Goal: Information Seeking & Learning: Learn about a topic

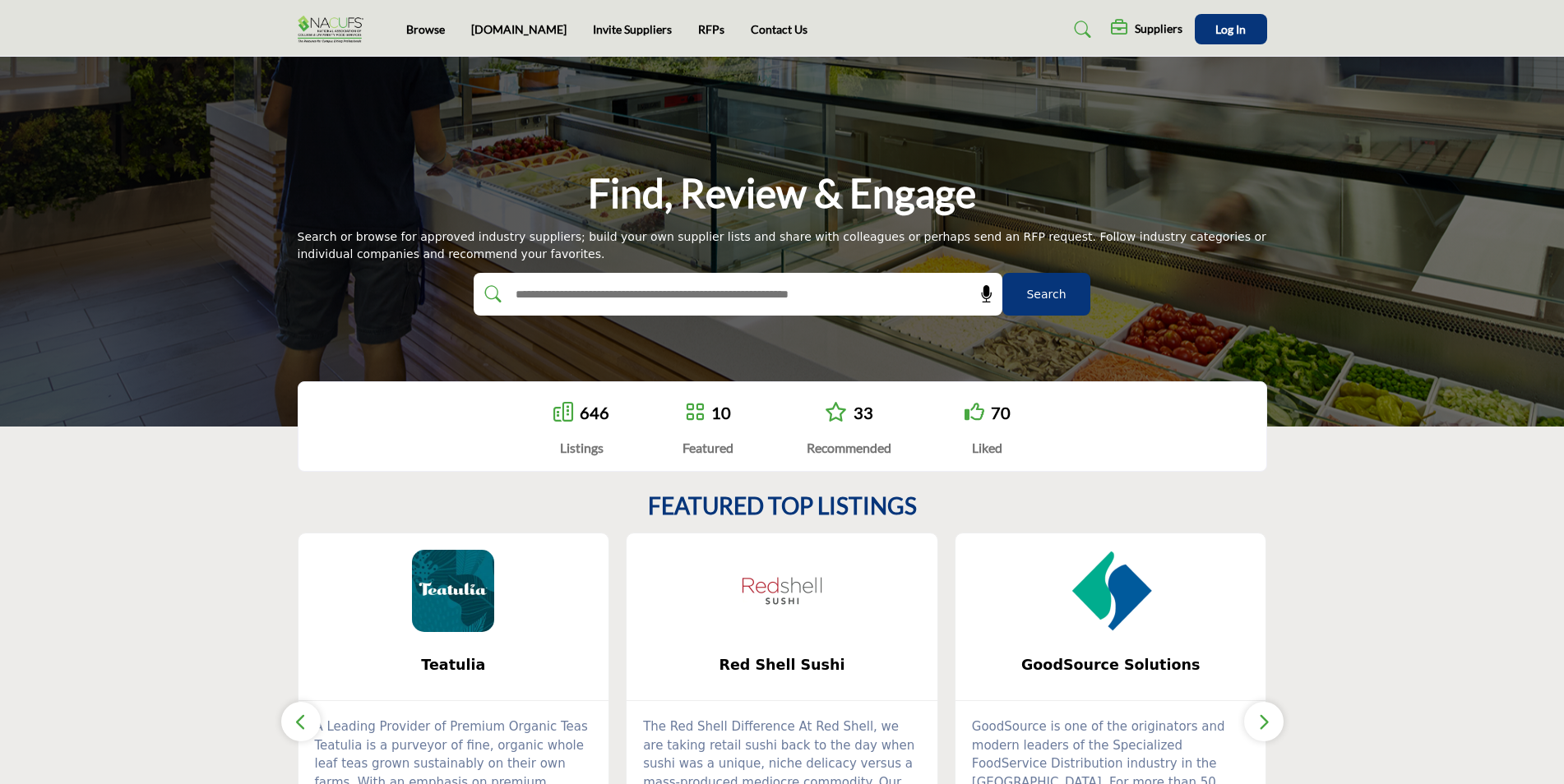
drag, startPoint x: 1561, startPoint y: 154, endPoint x: 1562, endPoint y: 169, distance: 15.0
click at [1562, 169] on div "Find, Review & Engage Search or browse for approved industry suppliers; build y…" at bounding box center [782, 241] width 1564 height 370
click at [864, 290] on input "text" at bounding box center [702, 294] width 392 height 25
type input "***"
click at [1002, 273] on button "Search" at bounding box center [1046, 294] width 87 height 43
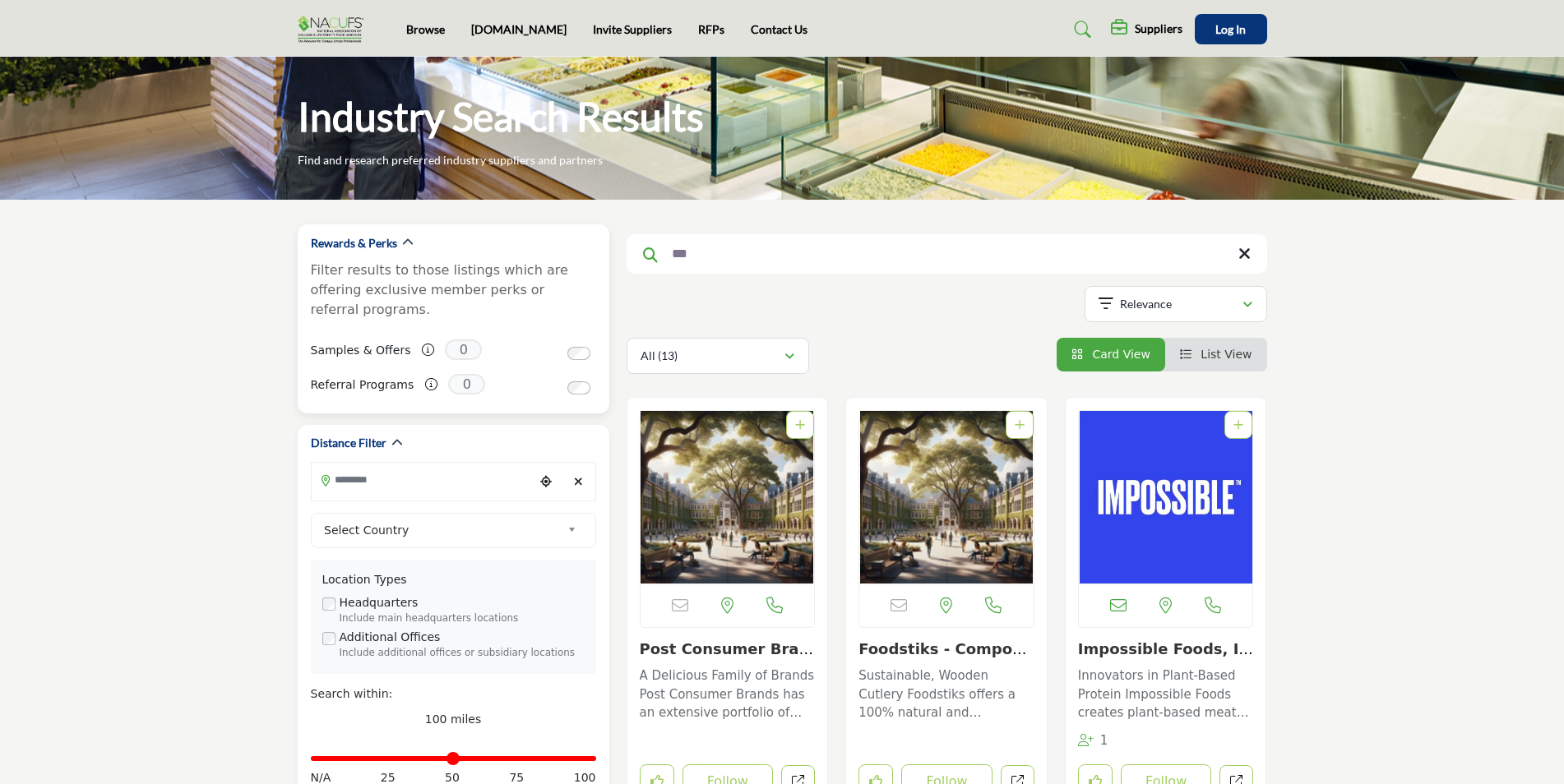
drag, startPoint x: 752, startPoint y: 254, endPoint x: 602, endPoint y: 239, distance: 150.7
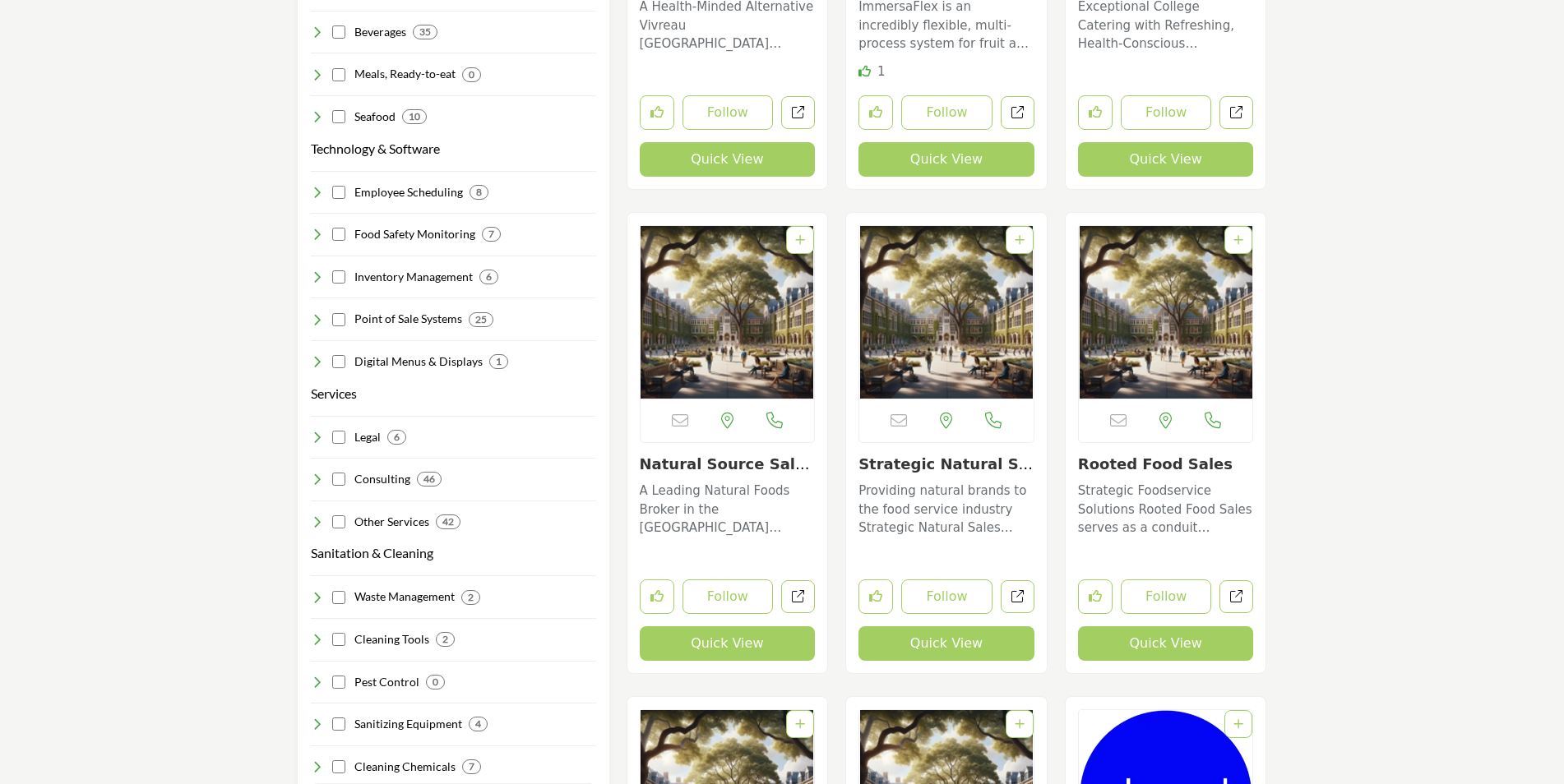
scroll to position [2096, 0]
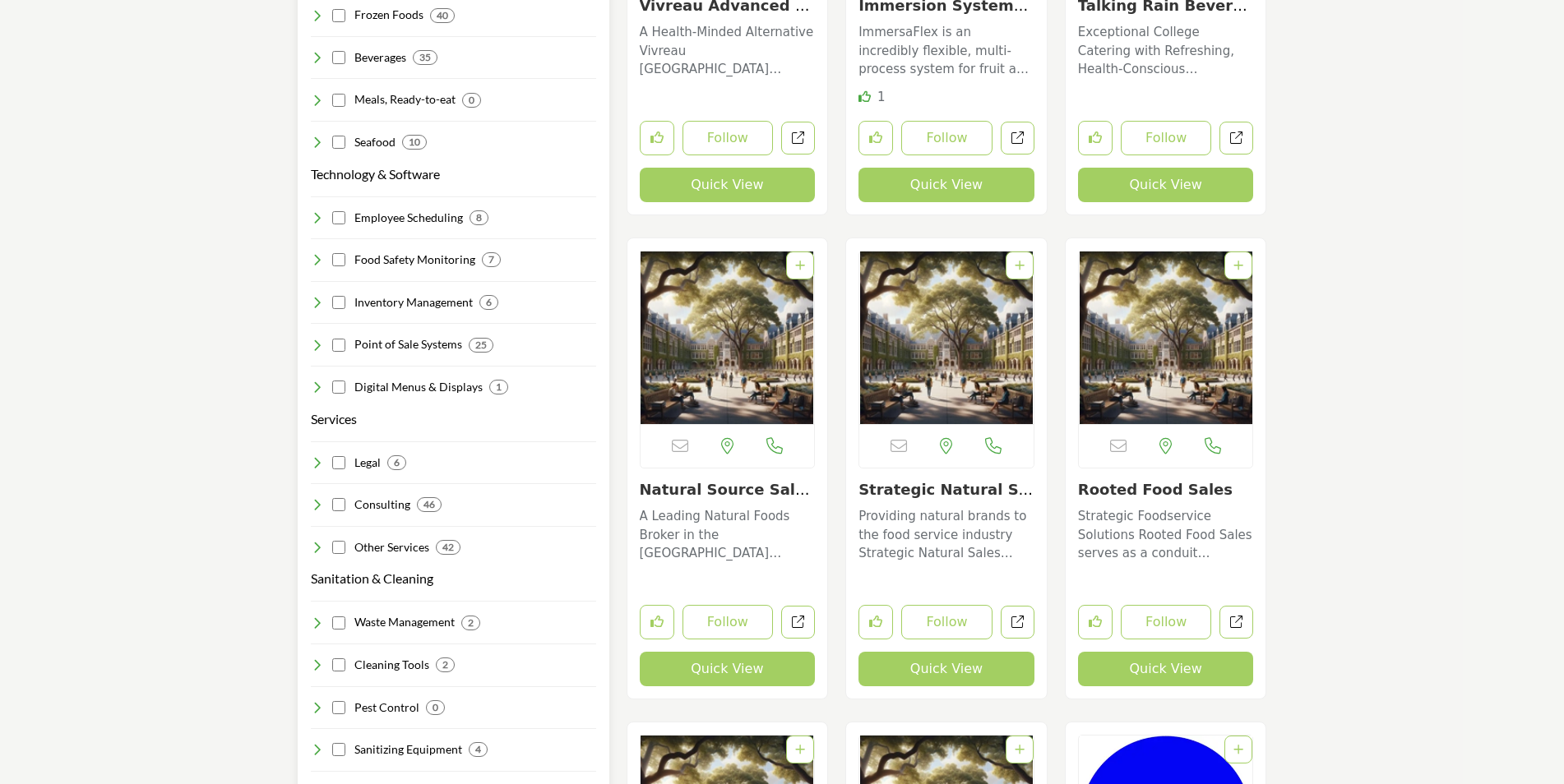
type input "**********"
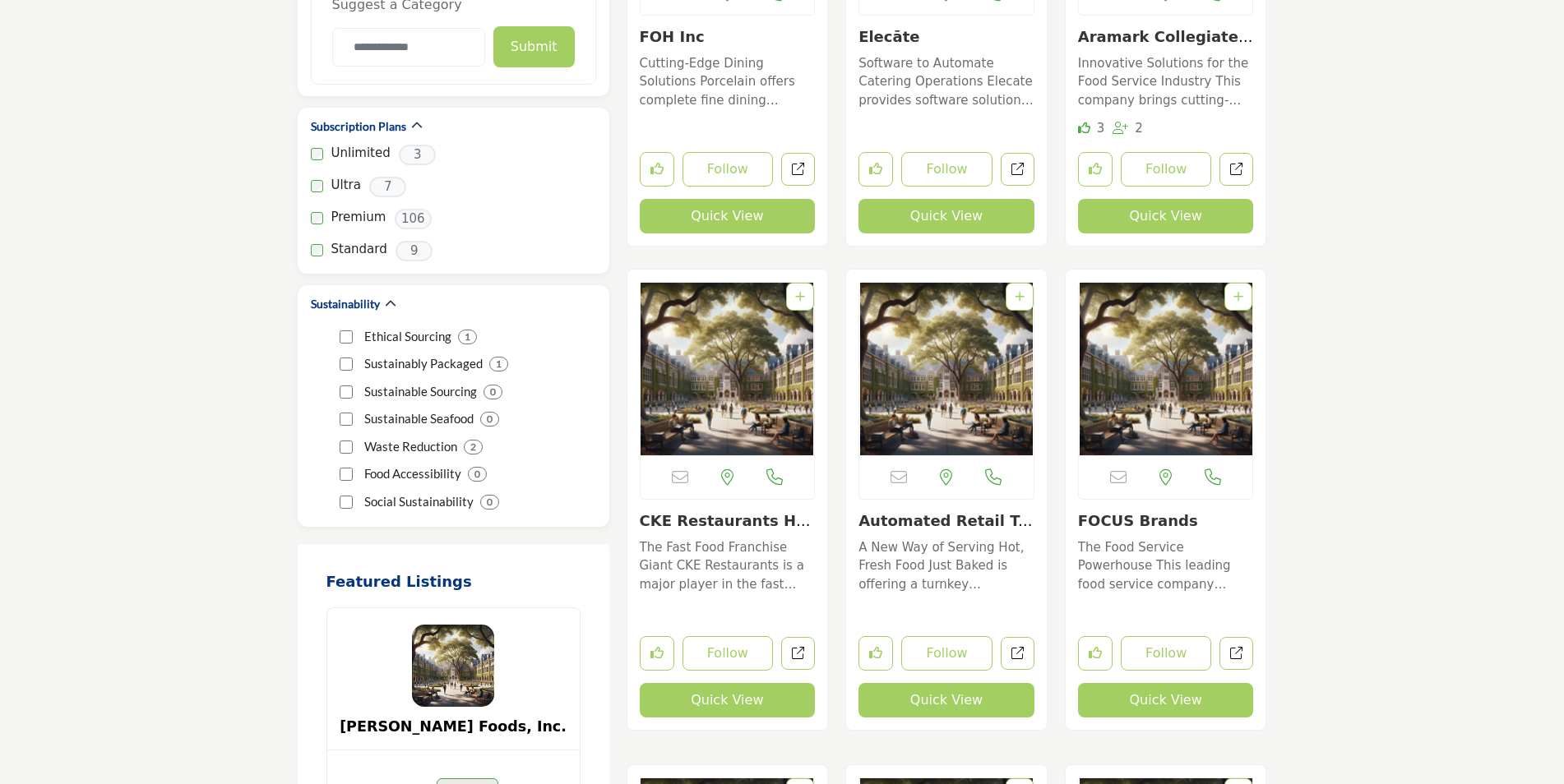
scroll to position [3131, 0]
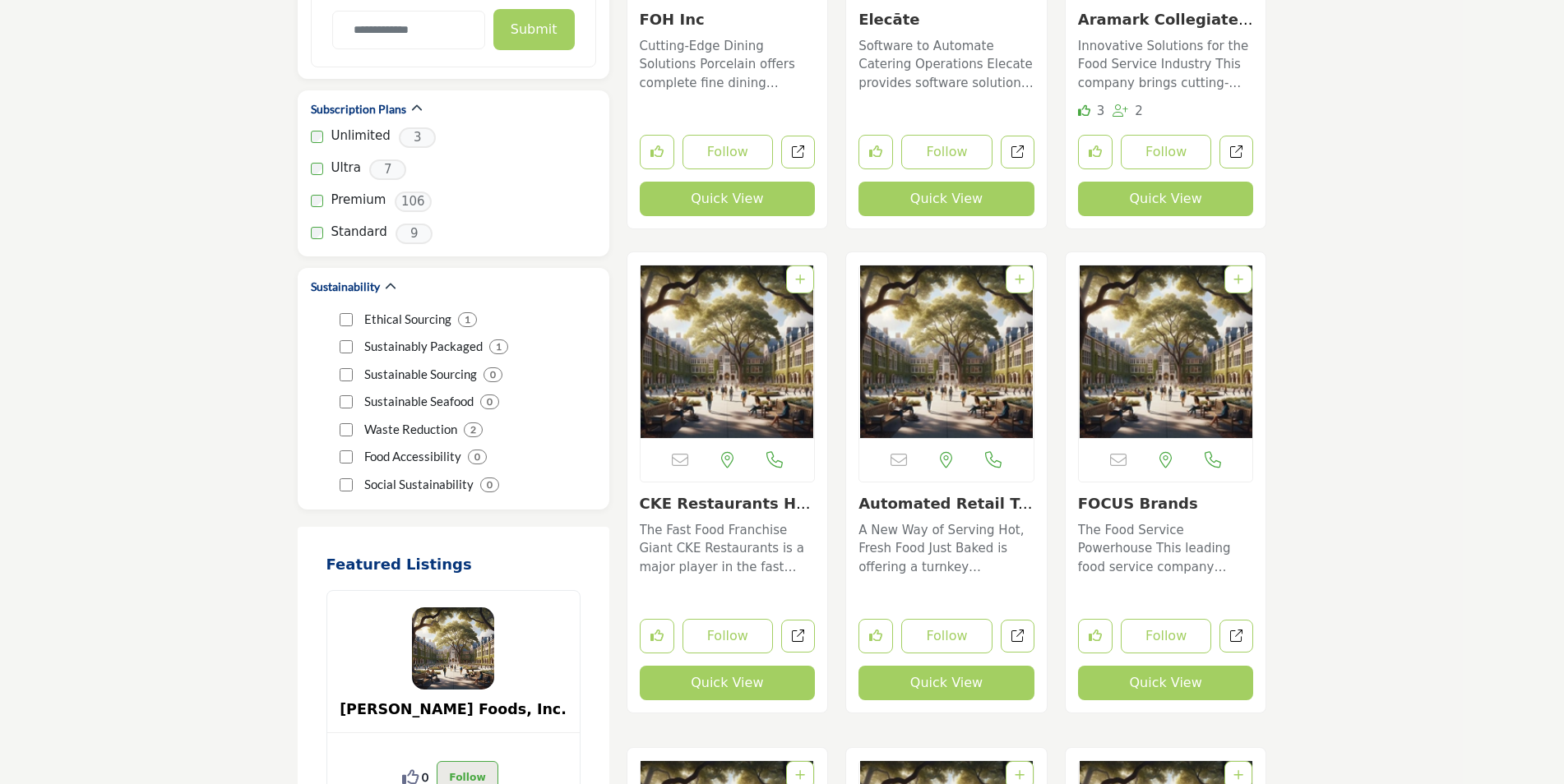
click at [1168, 557] on p "The Food Service Powerhouse This leading food service company develops and fran…" at bounding box center [1165, 549] width 176 height 56
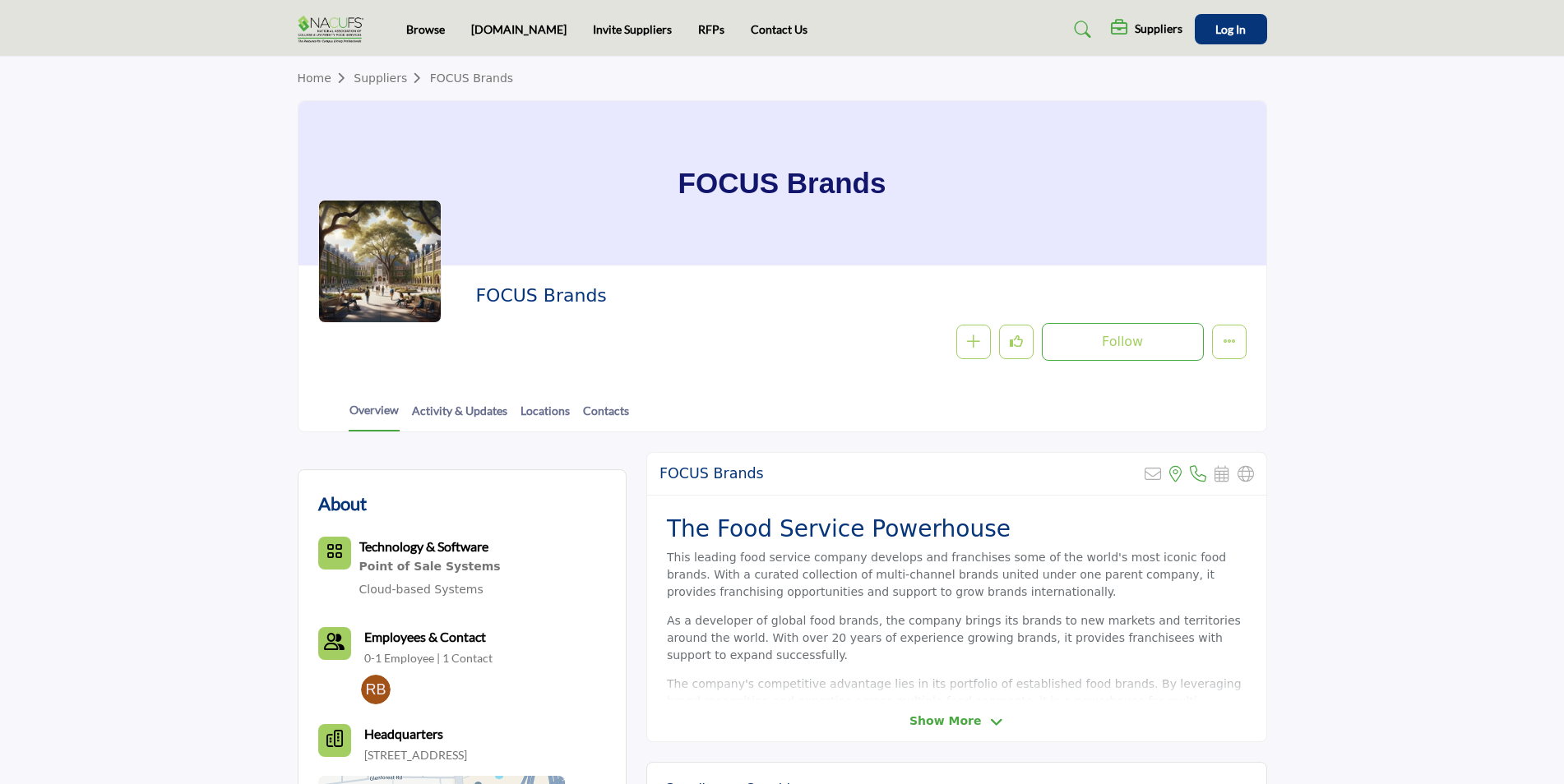
click at [984, 723] on span "Show More" at bounding box center [956, 720] width 93 height 17
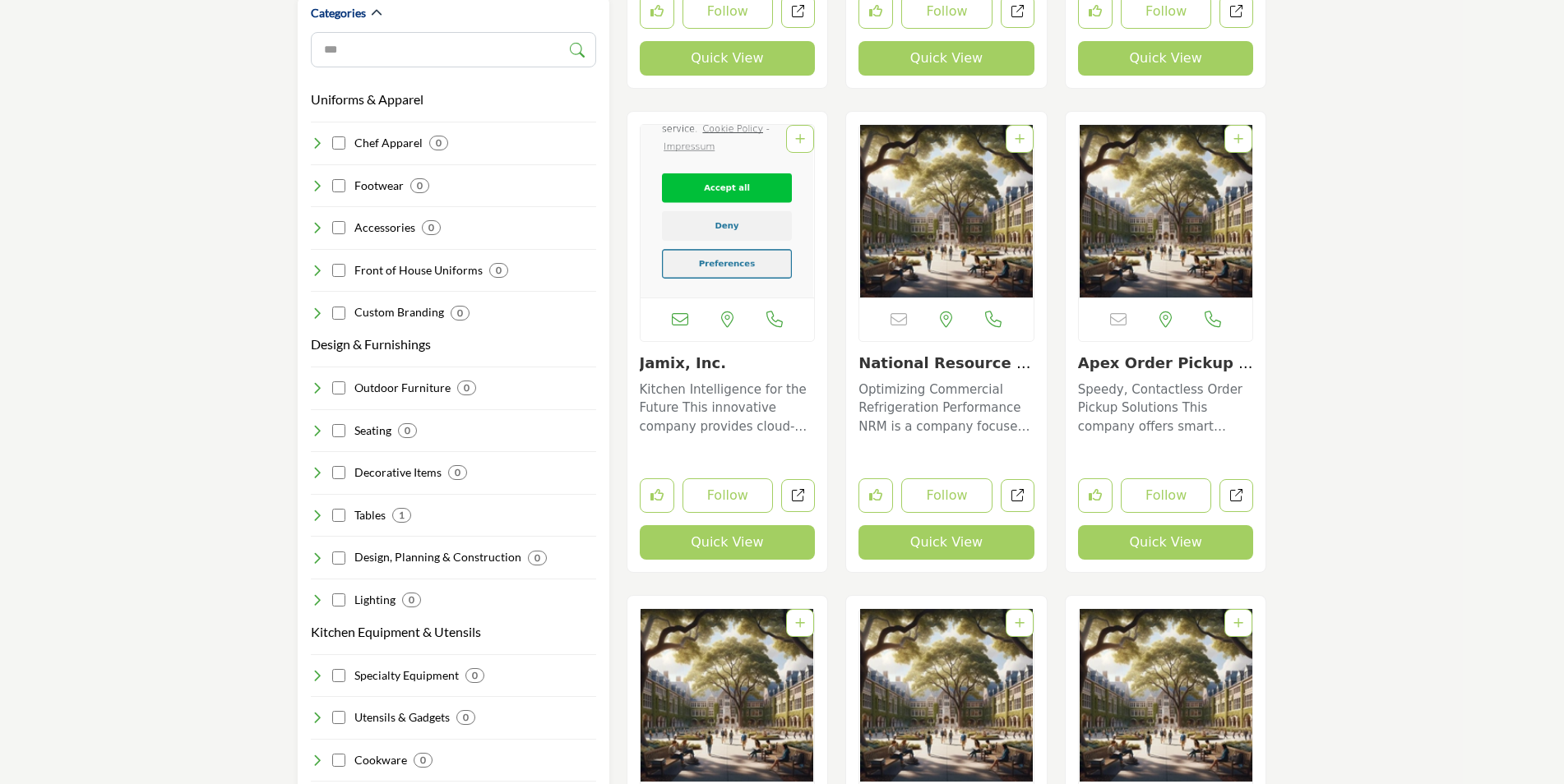
scroll to position [934, 0]
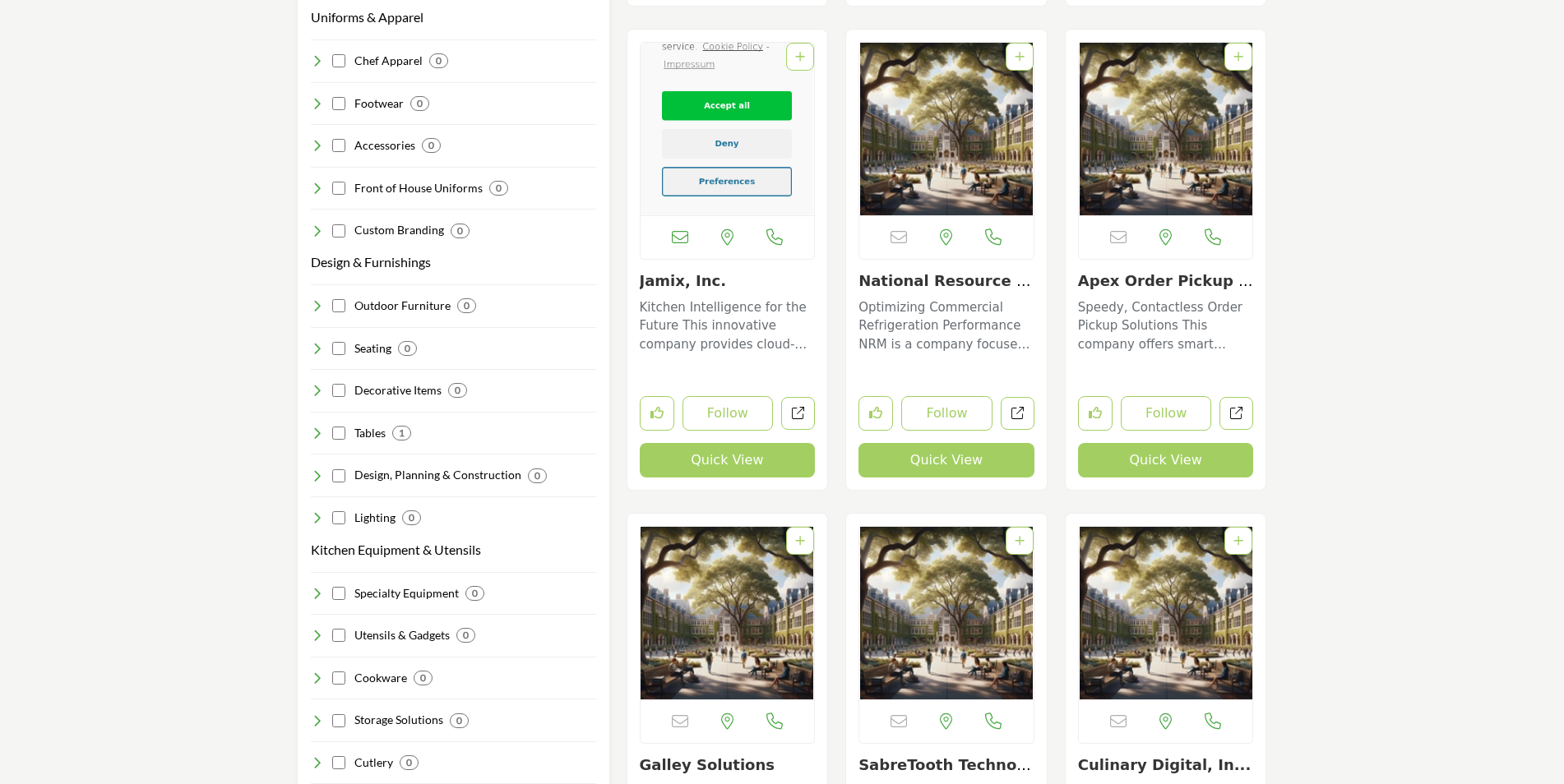
click at [686, 326] on p "Kitchen Intelligence for the Future This innovative company provides cloud-base…" at bounding box center [727, 326] width 176 height 56
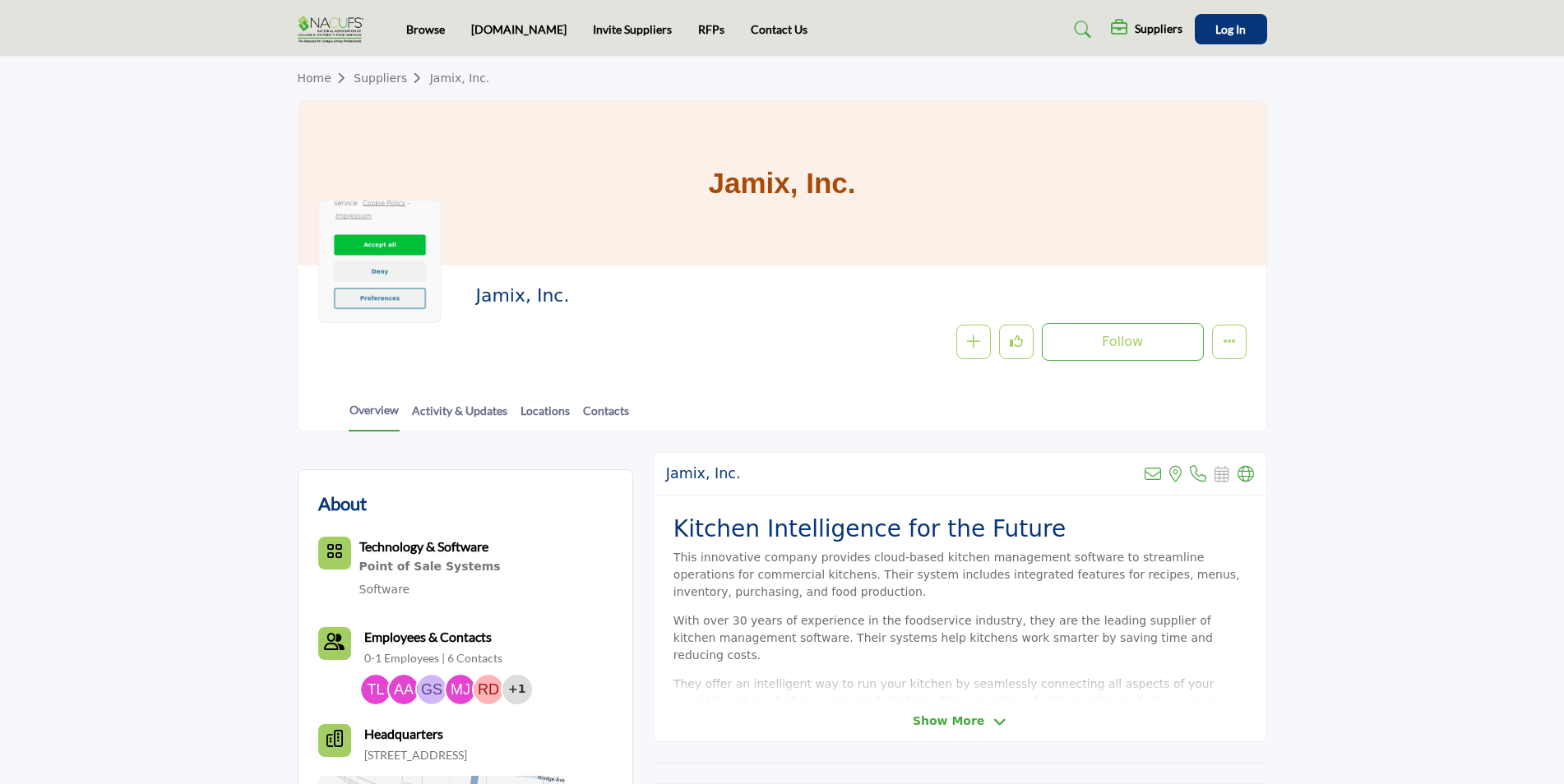
click at [985, 715] on span "Show More" at bounding box center [959, 720] width 93 height 17
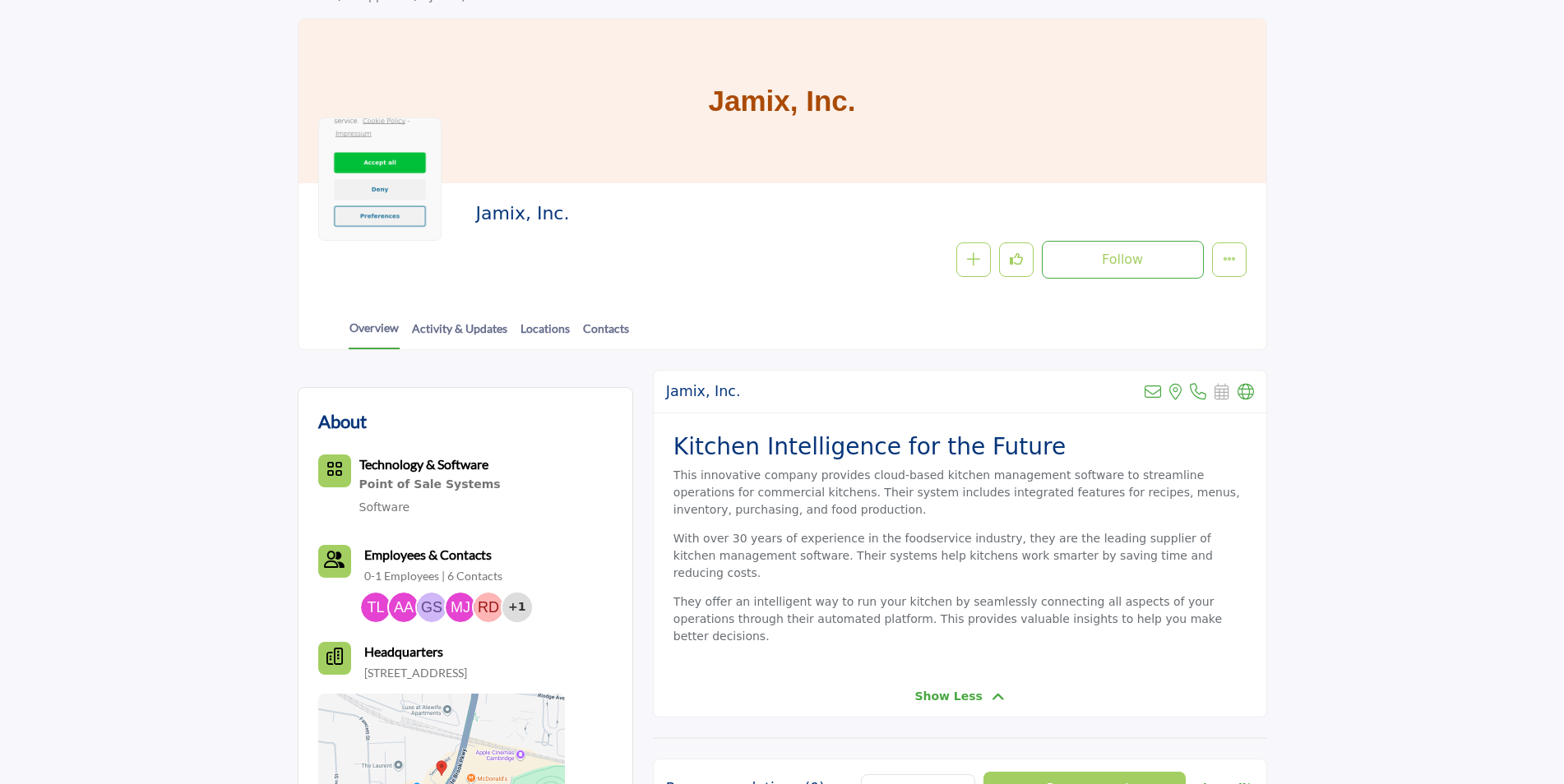
scroll to position [164, 0]
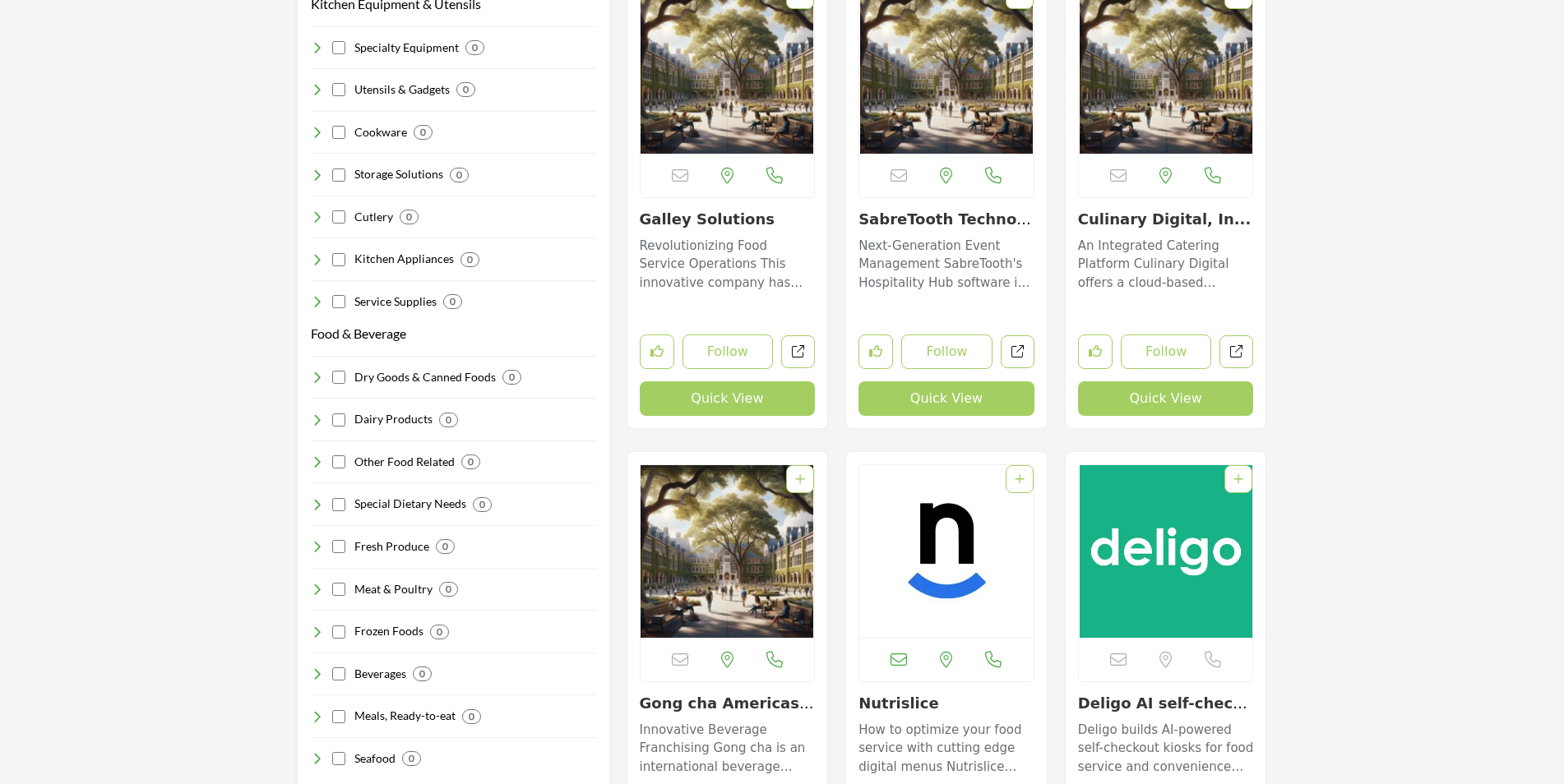
scroll to position [1561, 0]
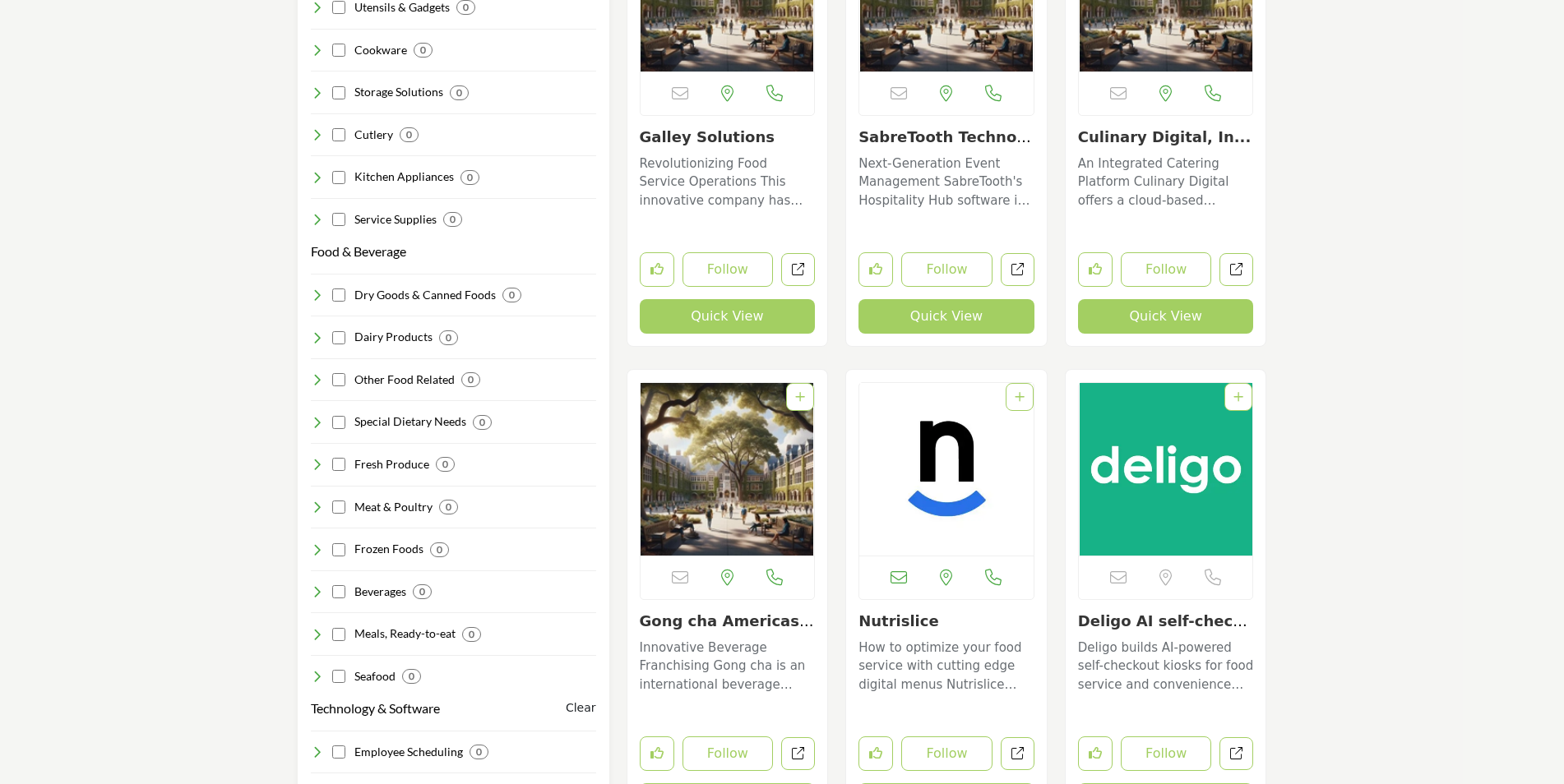
click at [1184, 620] on link "Deligo AI self-check..." at bounding box center [1162, 630] width 169 height 36
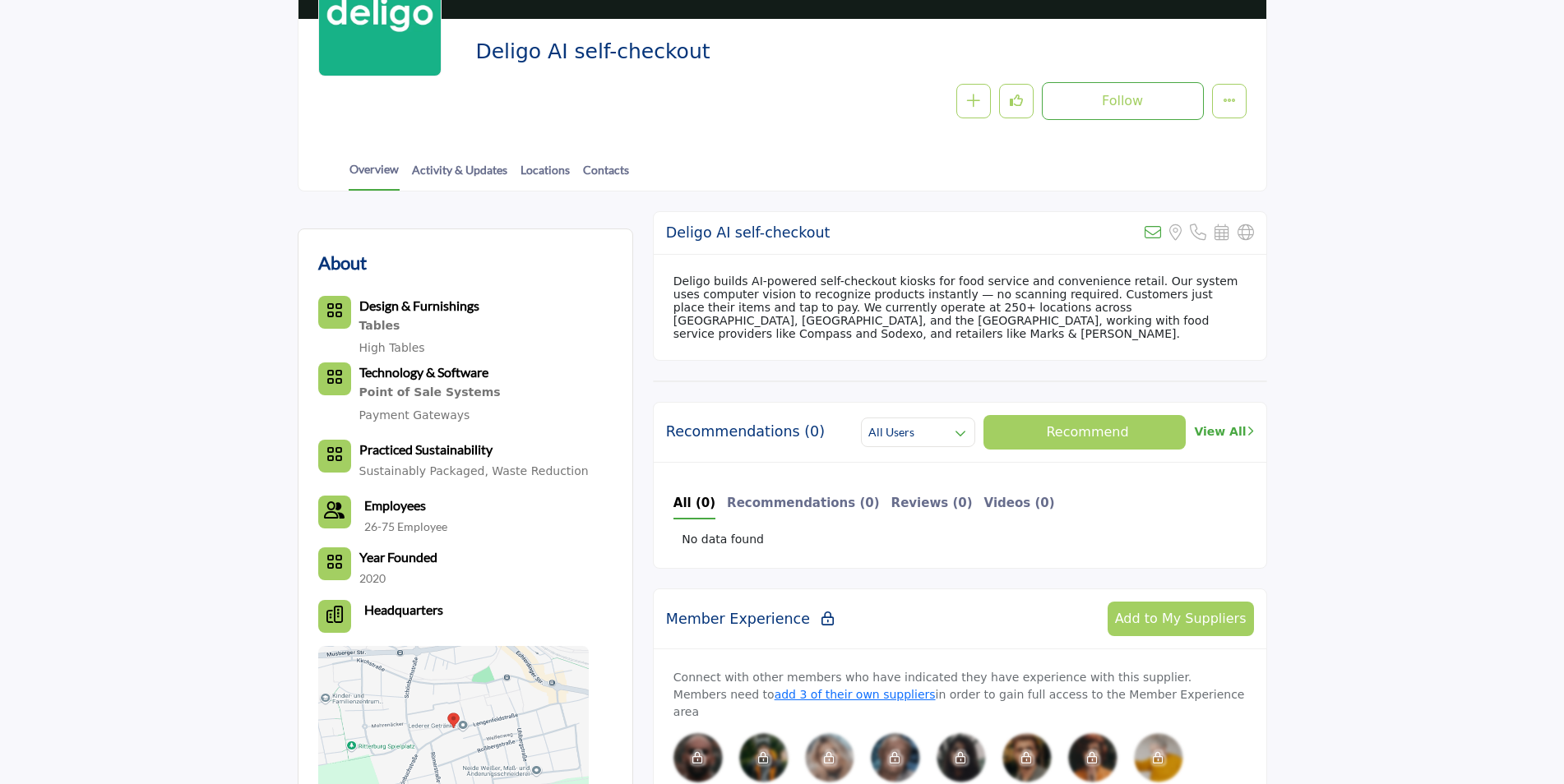
scroll to position [329, 0]
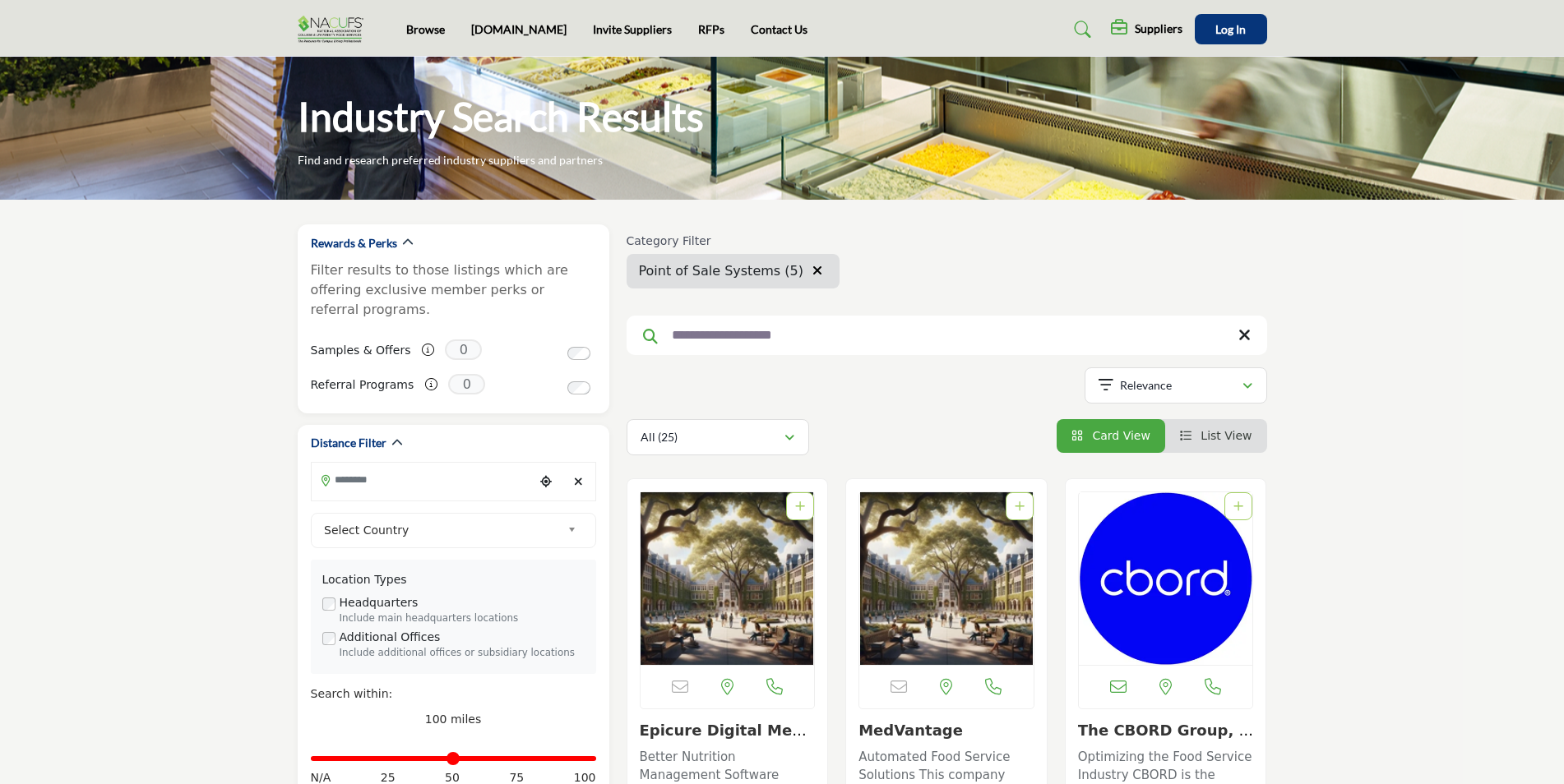
click at [1077, 28] on icon at bounding box center [1083, 30] width 17 height 17
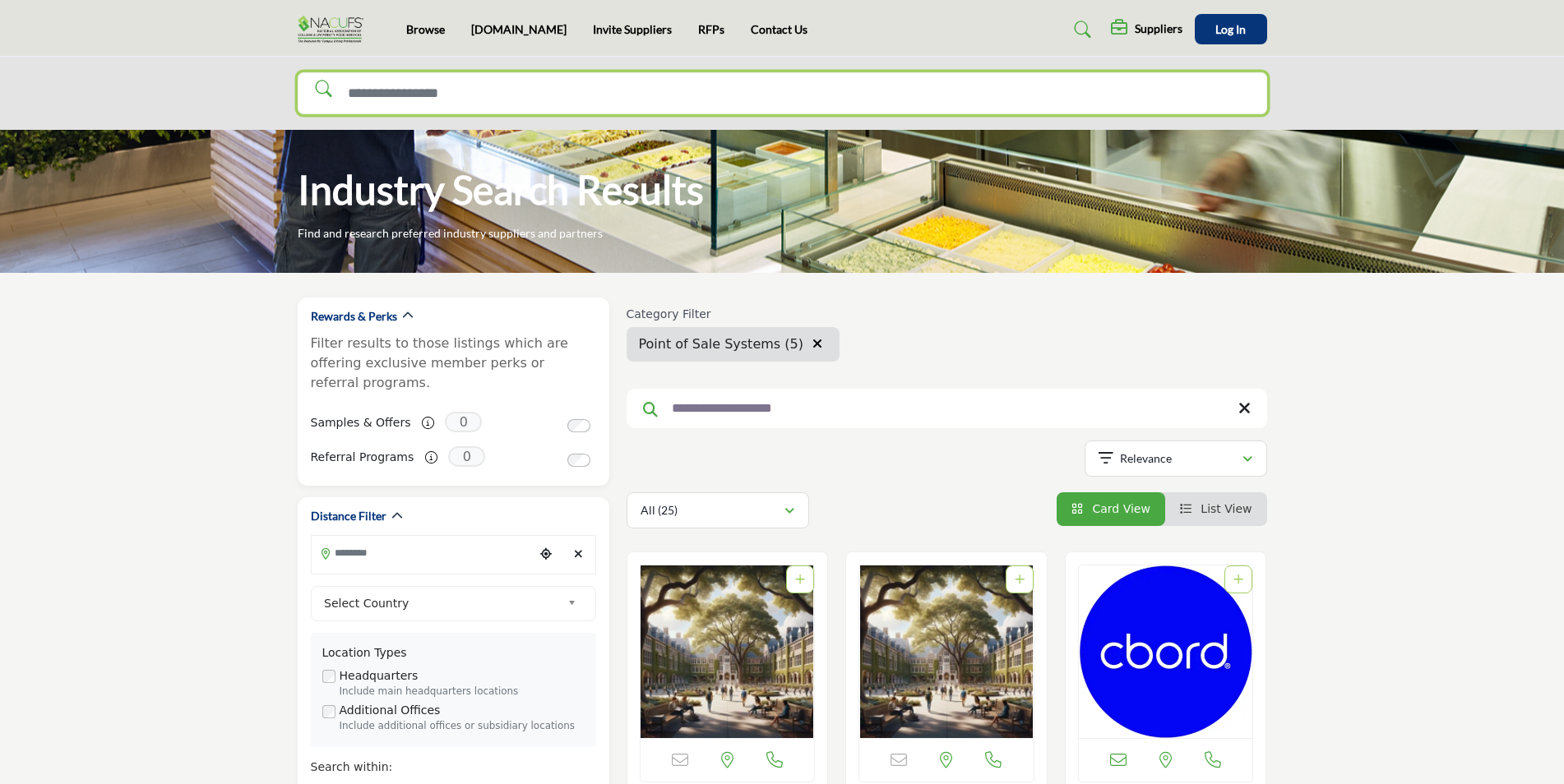
click at [767, 95] on input "Search Solutions" at bounding box center [782, 93] width 969 height 42
type input "******"
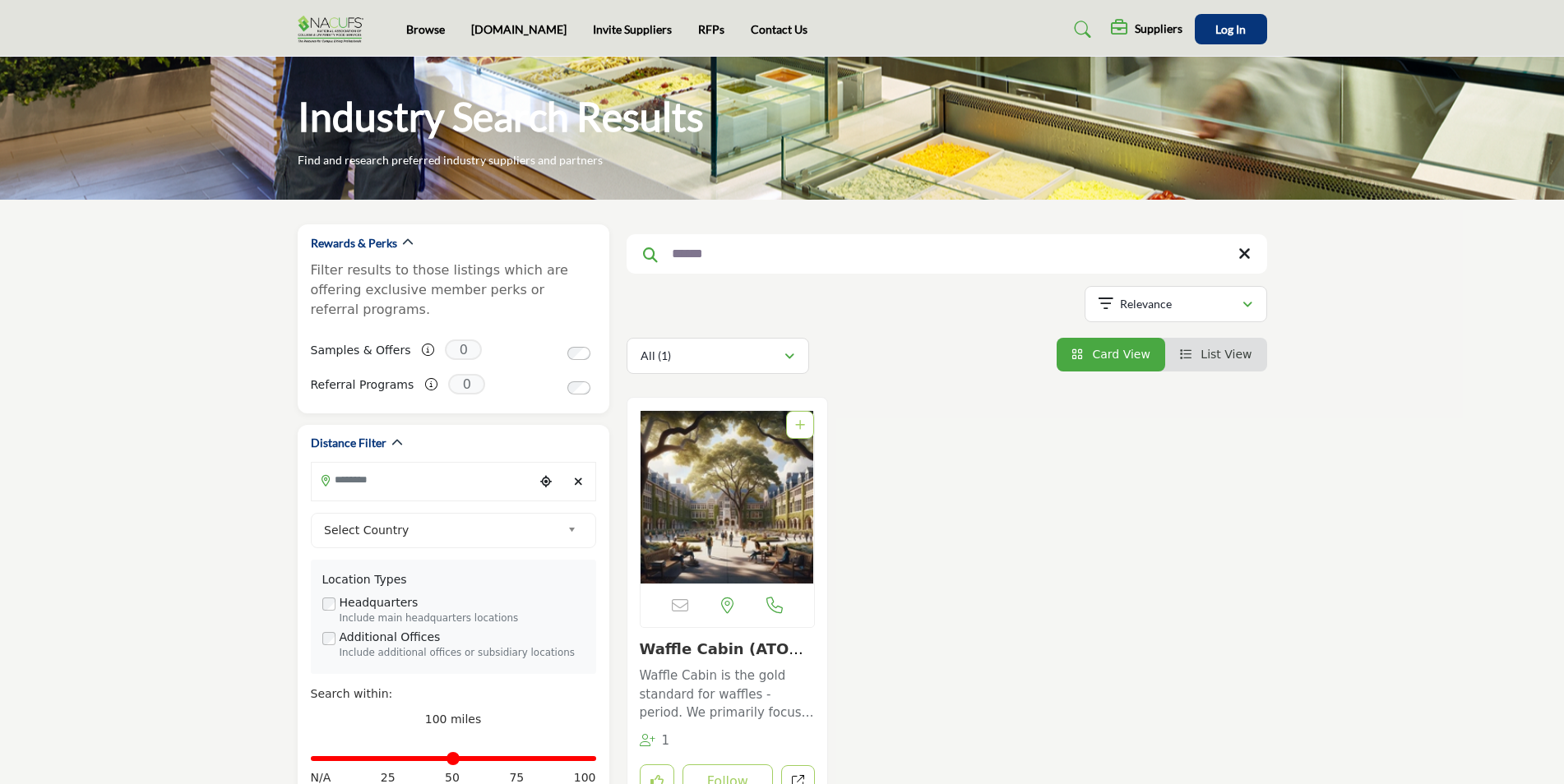
click at [324, 16] on img at bounding box center [334, 29] width 74 height 27
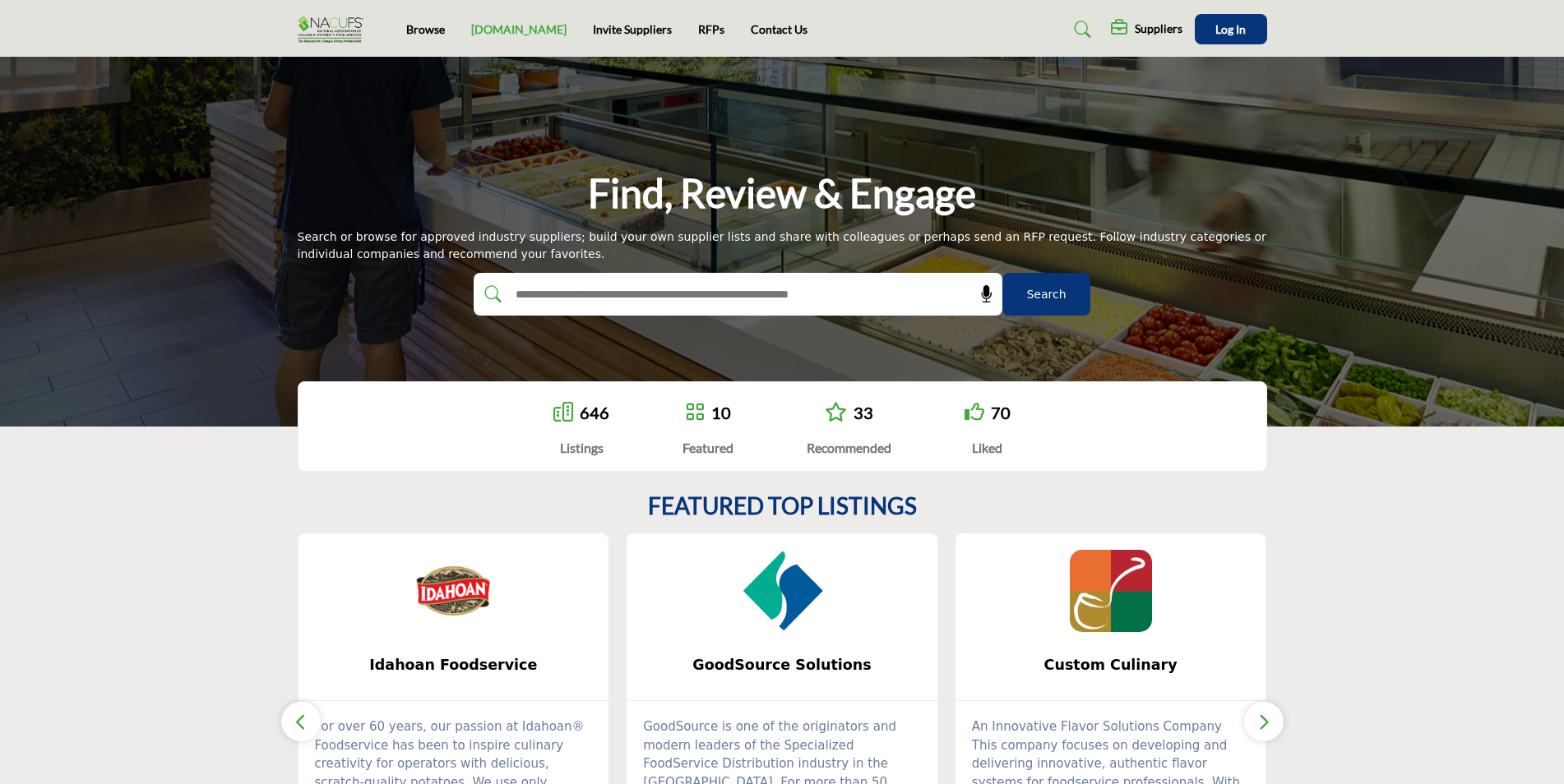
click at [497, 32] on link "[DOMAIN_NAME]" at bounding box center [519, 29] width 95 height 14
click at [814, 292] on input "text" at bounding box center [702, 294] width 392 height 25
type input "**********"
click at [1002, 273] on button "Search" at bounding box center [1046, 294] width 87 height 43
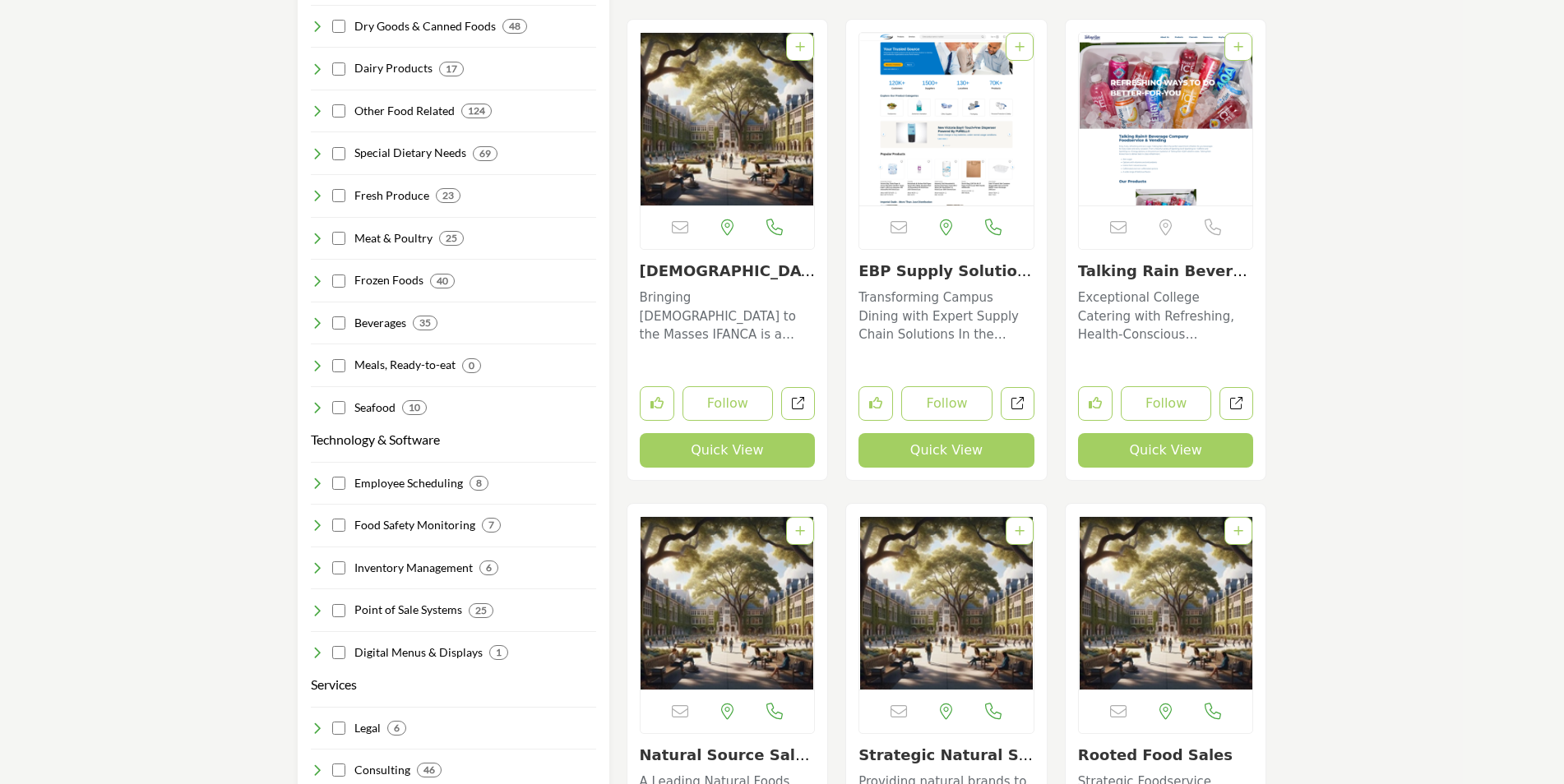
scroll to position [1865, 0]
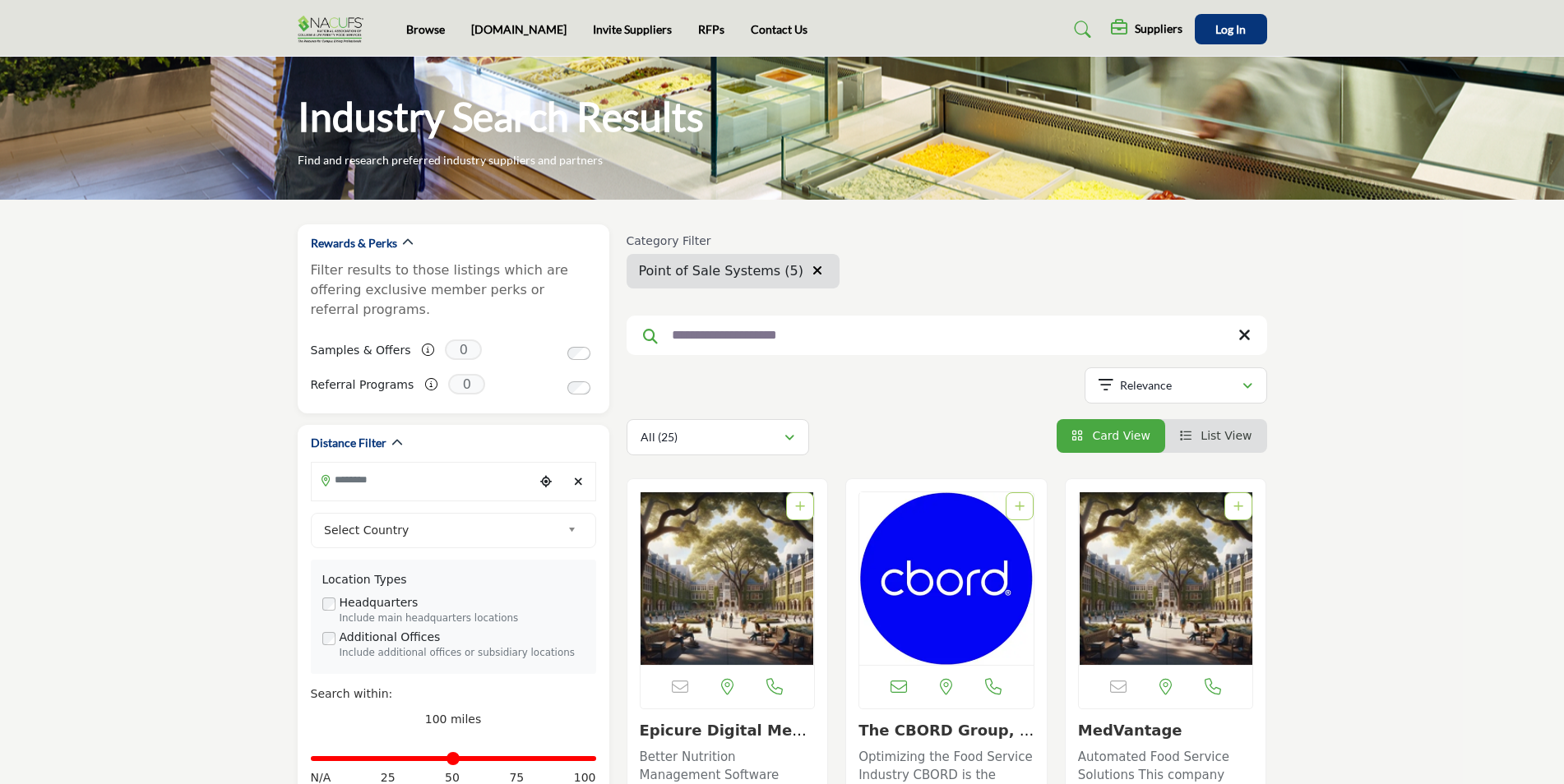
scroll to position [164, 0]
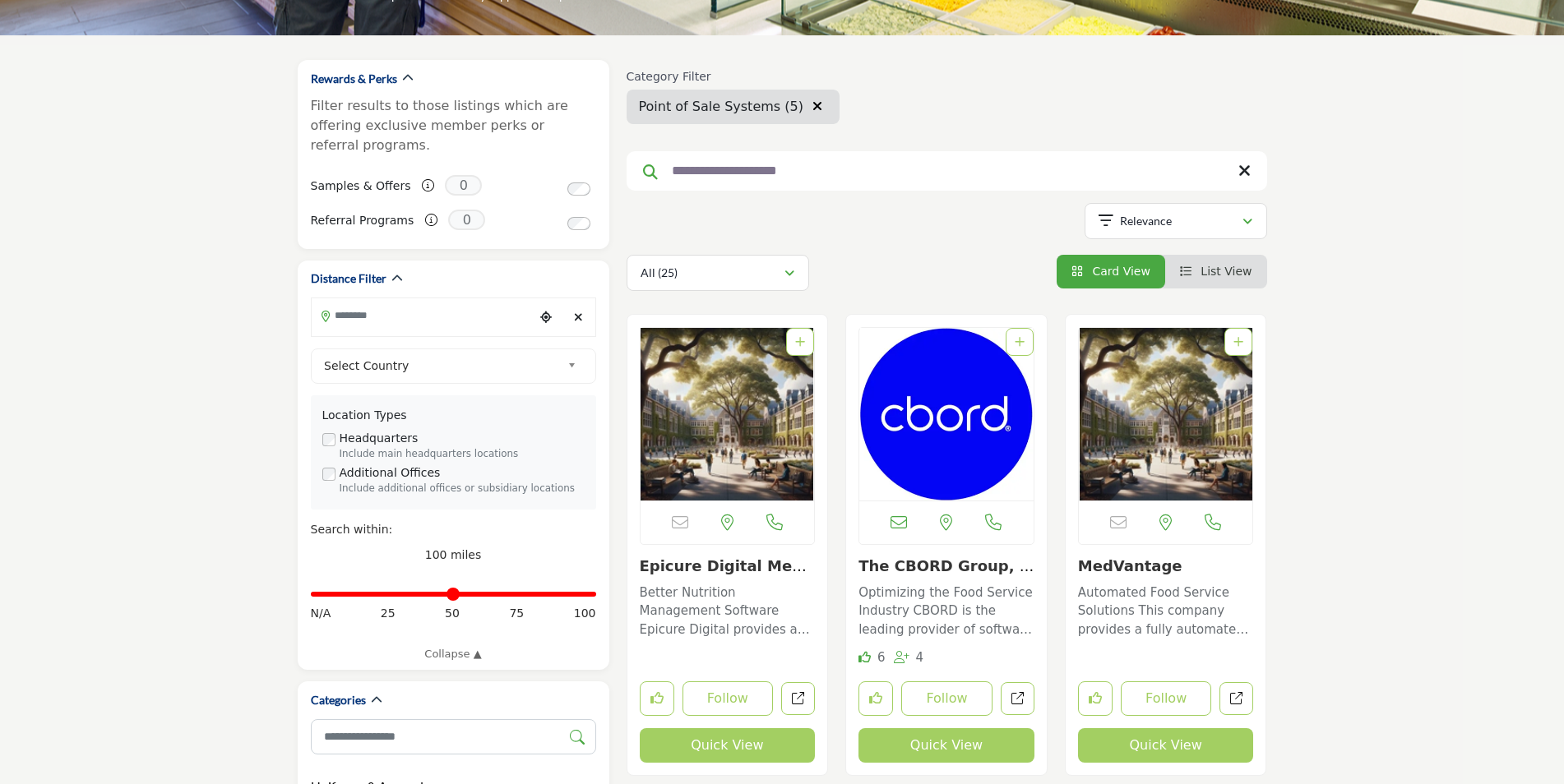
drag, startPoint x: 1218, startPoint y: 313, endPoint x: 1181, endPoint y: 266, distance: 59.8
click at [1181, 266] on li "List View" at bounding box center [1216, 271] width 102 height 34
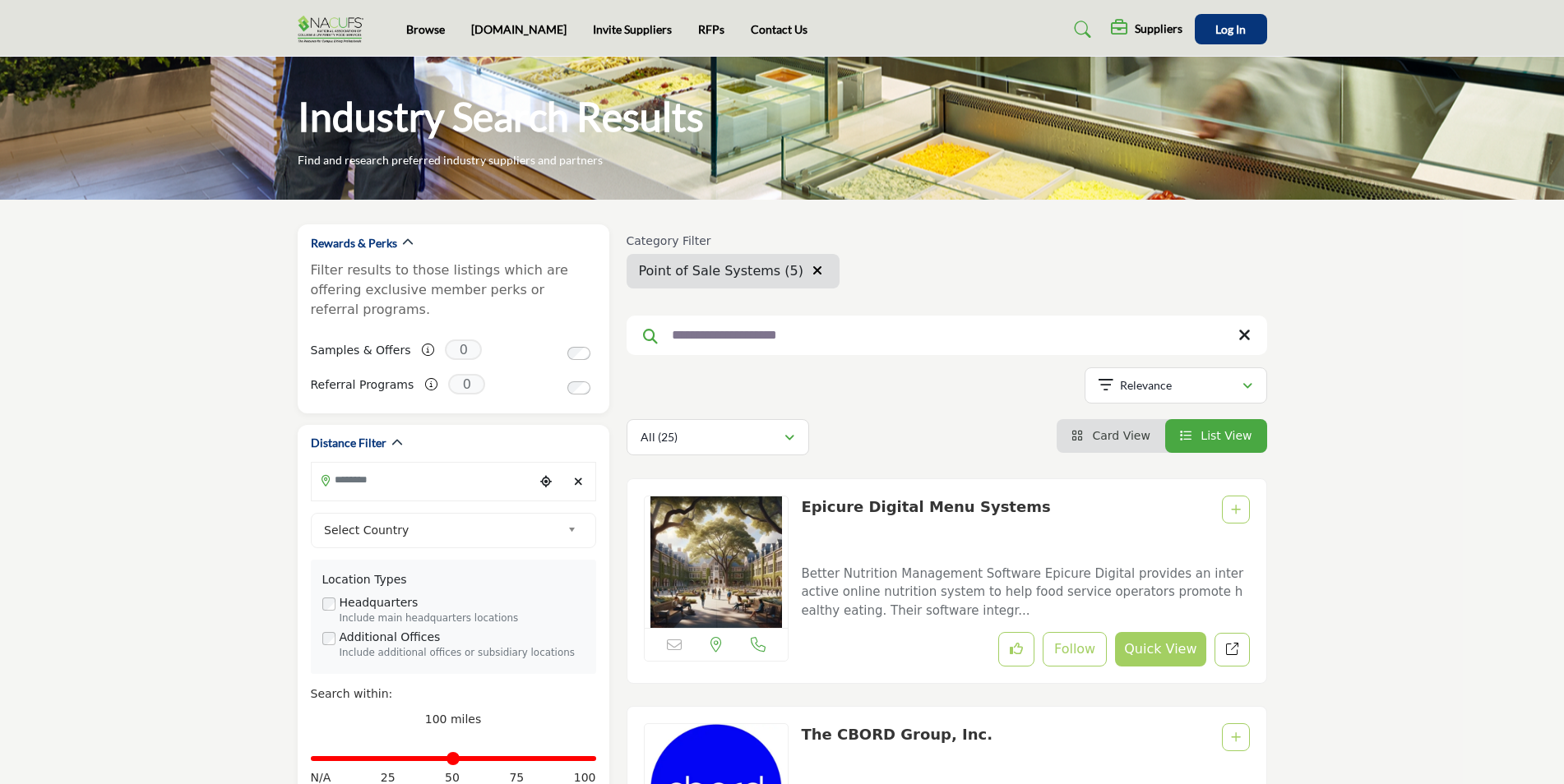
drag, startPoint x: 1053, startPoint y: 504, endPoint x: 1079, endPoint y: 540, distance: 44.4
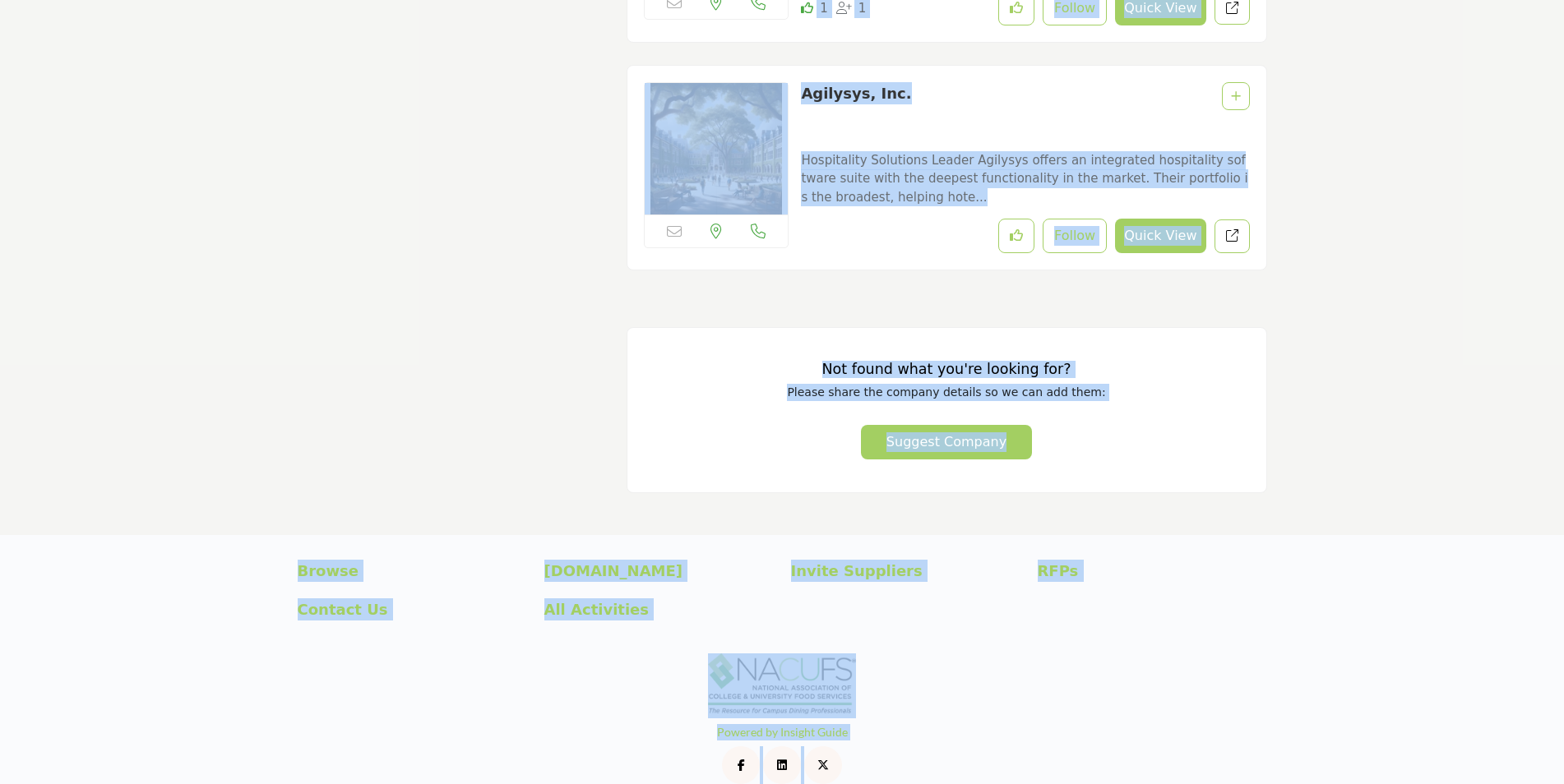
scroll to position [5920, 0]
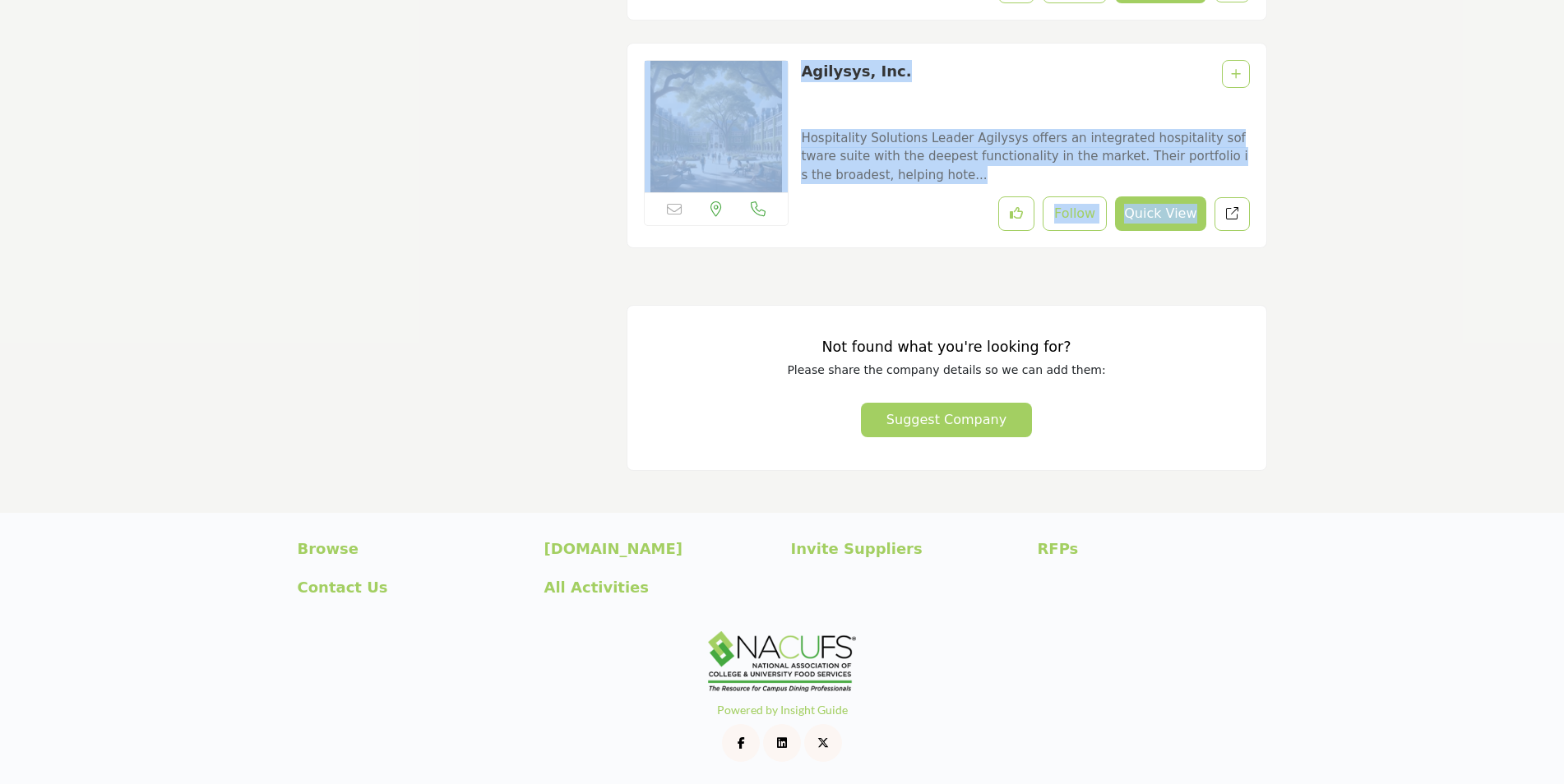
drag, startPoint x: 1079, startPoint y: 540, endPoint x: 1254, endPoint y: 243, distance: 344.7
copy div "Sorry, but this listing is on a subscription plan which does not allow users to…"
